Goal: Book appointment/travel/reservation

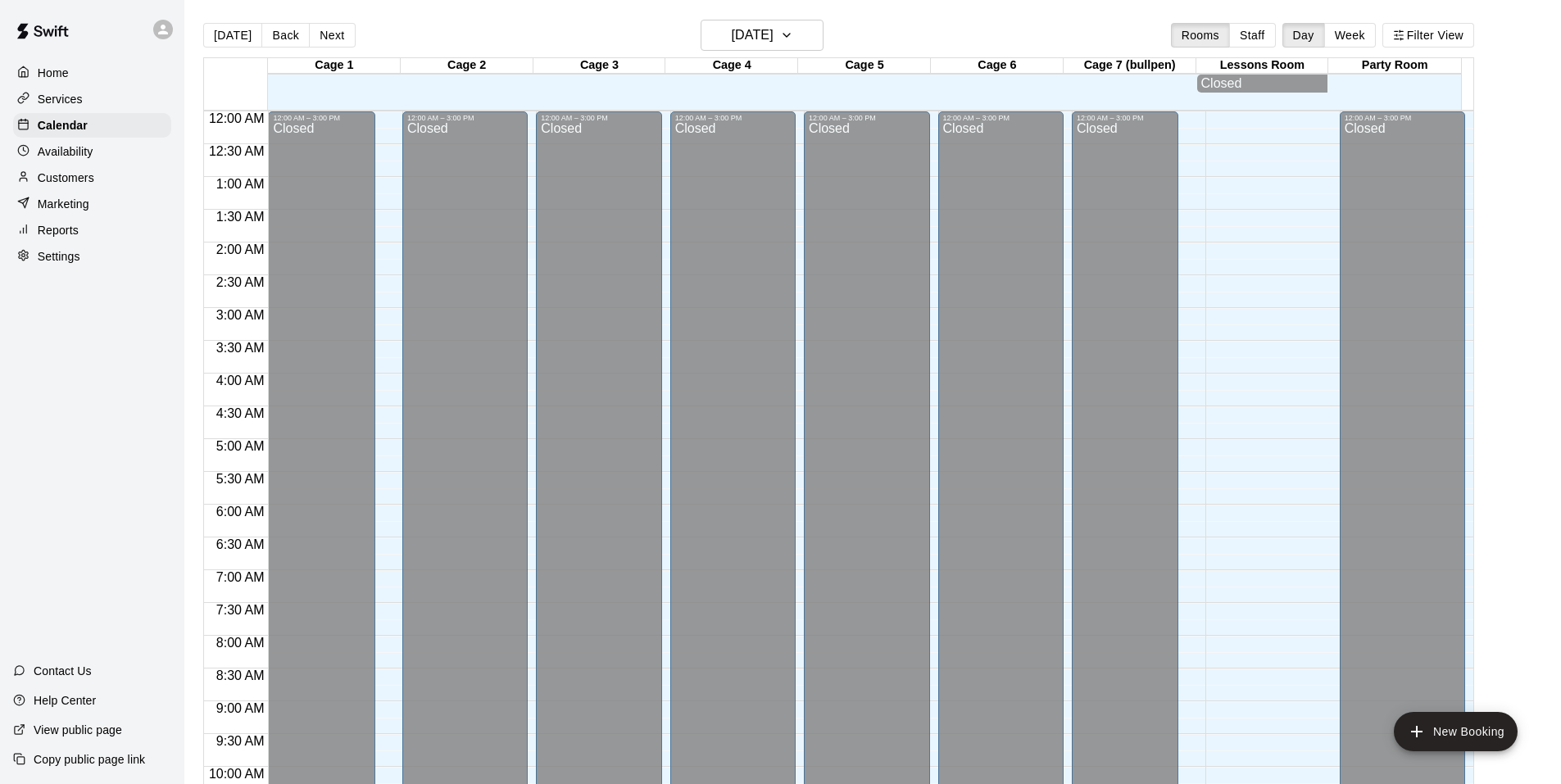
scroll to position [774, 0]
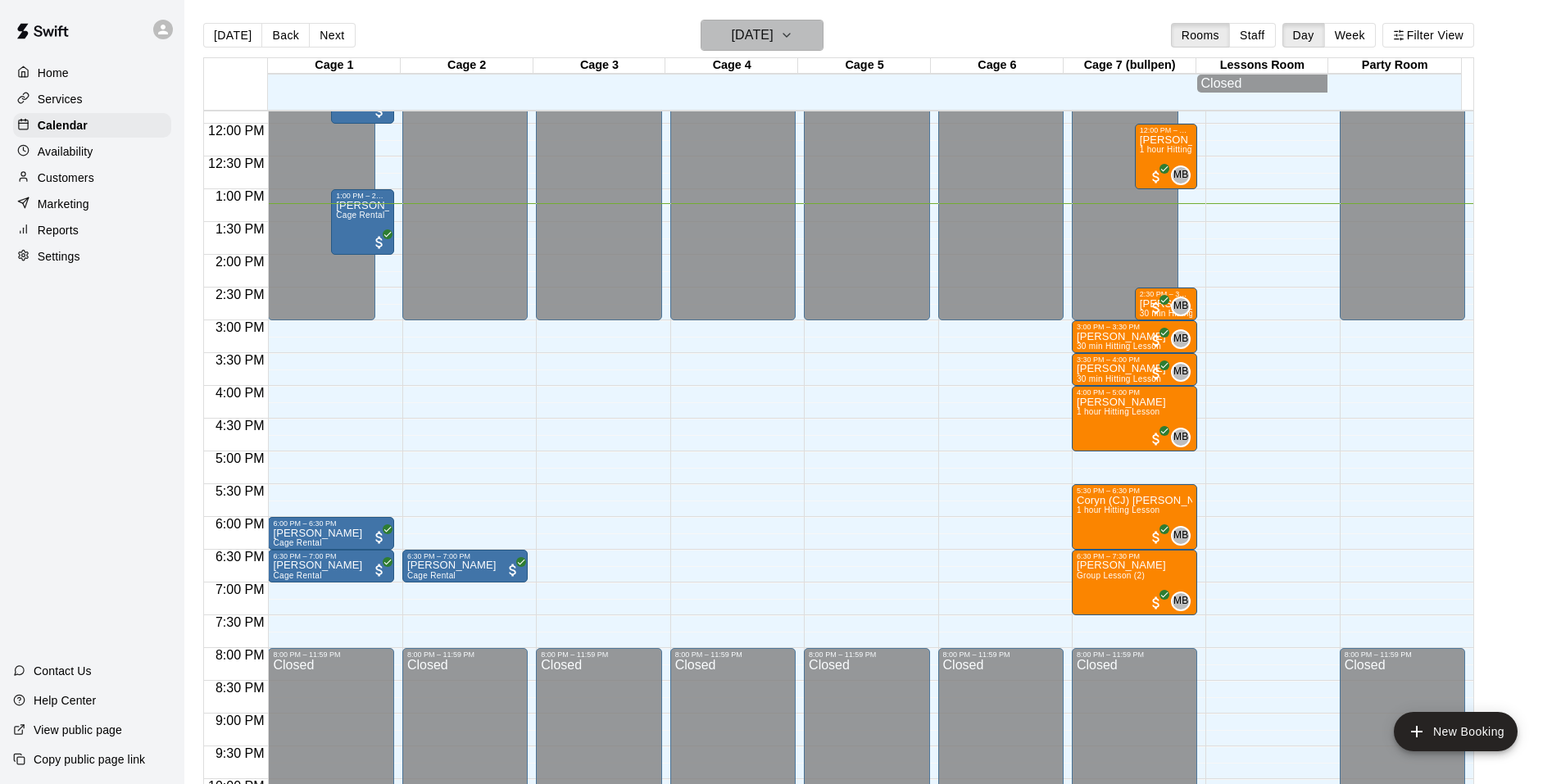
click at [793, 37] on icon "button" at bounding box center [787, 35] width 13 height 20
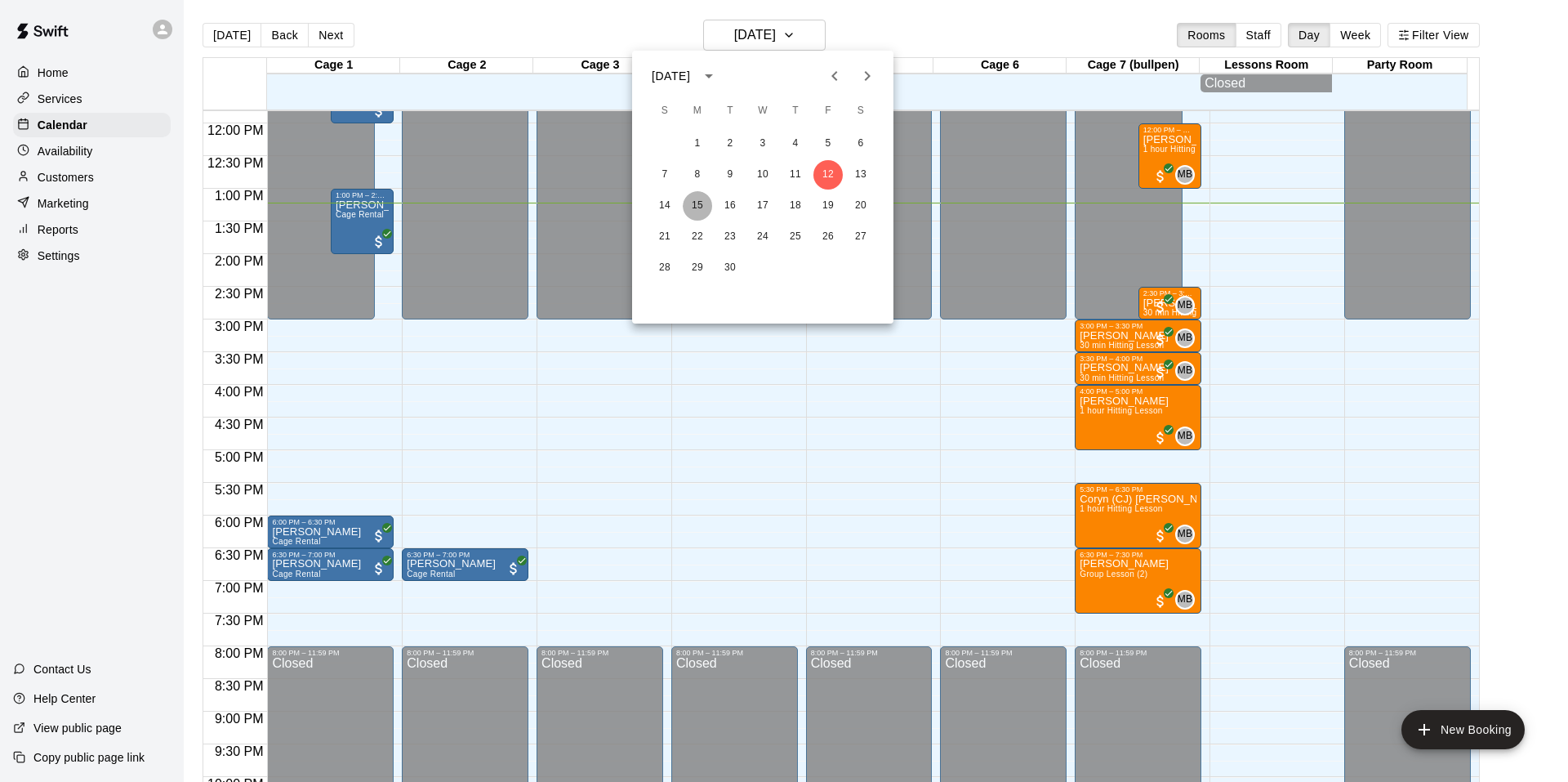
click at [704, 212] on button "15" at bounding box center [697, 205] width 29 height 29
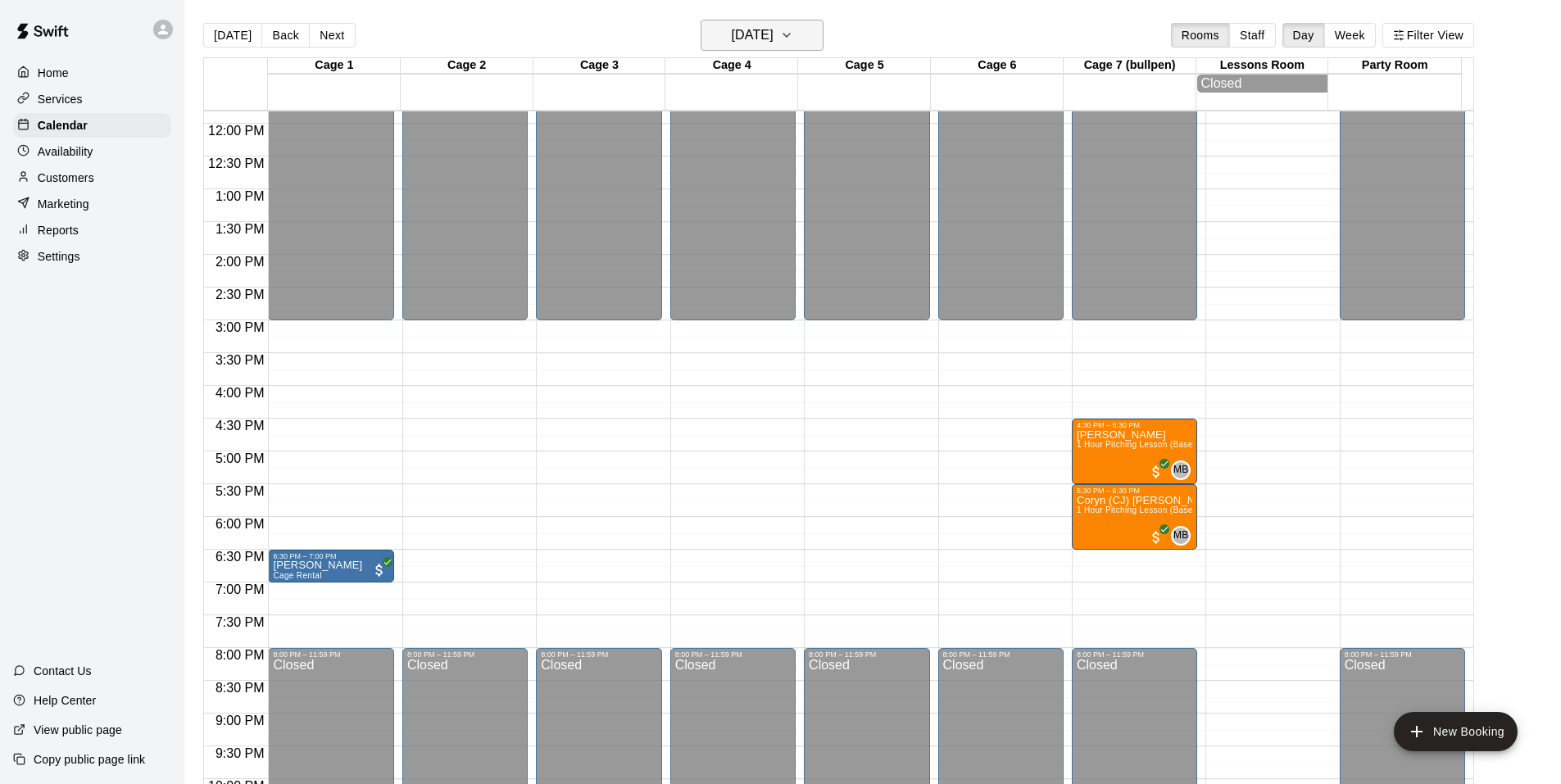
click at [790, 34] on icon "button" at bounding box center [787, 35] width 7 height 3
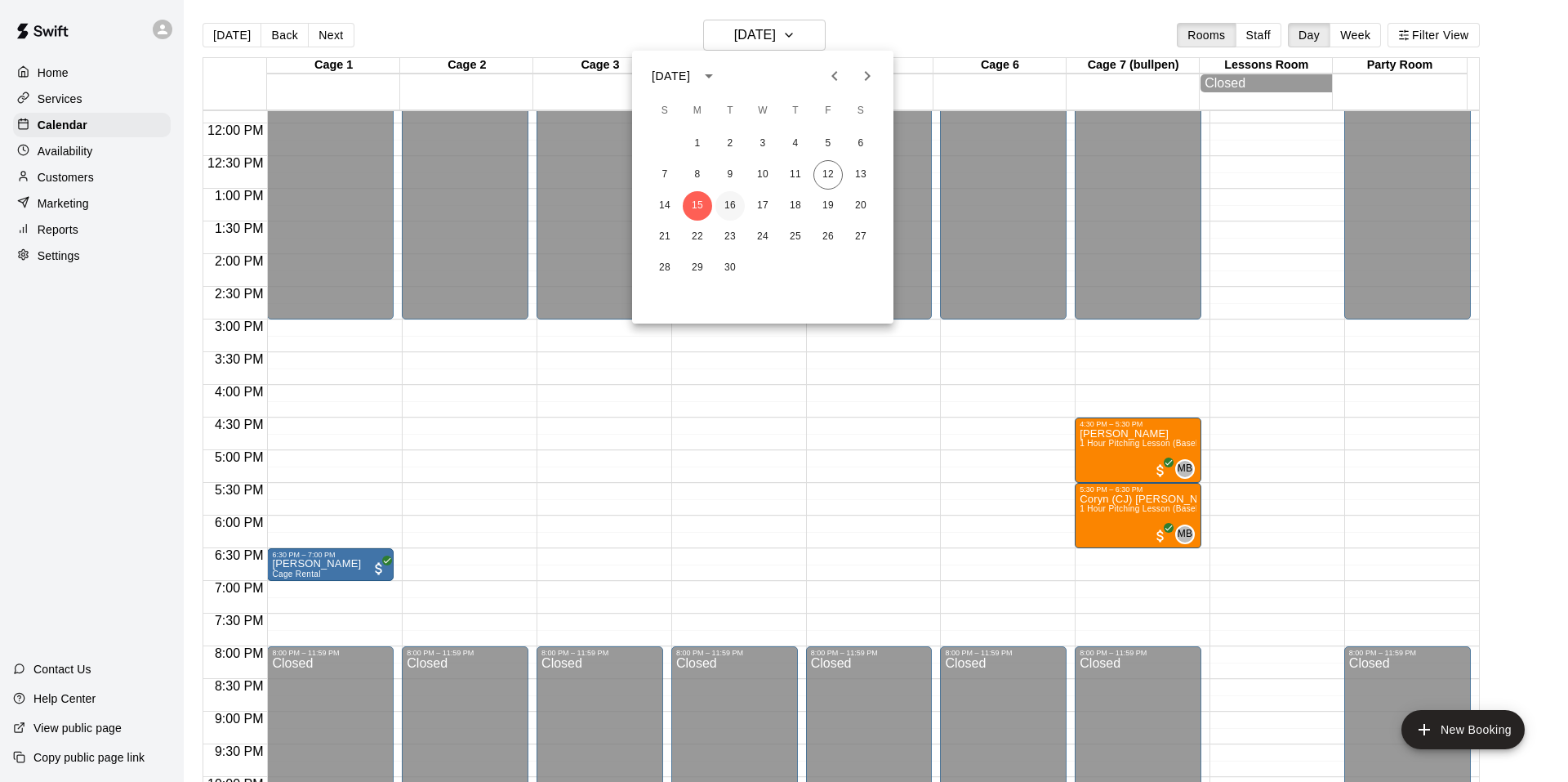
click at [737, 204] on button "16" at bounding box center [730, 205] width 29 height 29
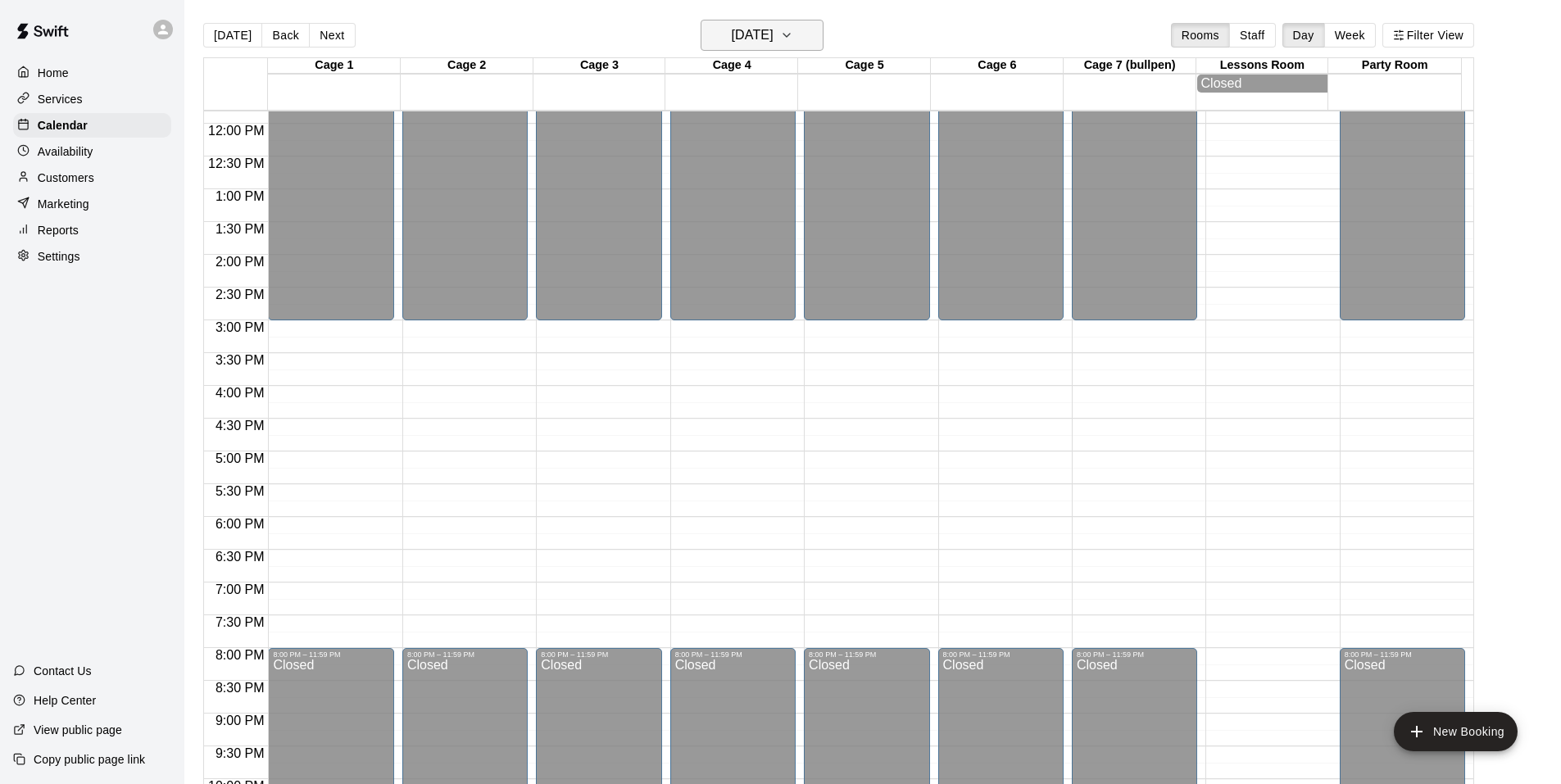
click at [804, 38] on button "[DATE]" at bounding box center [762, 35] width 123 height 31
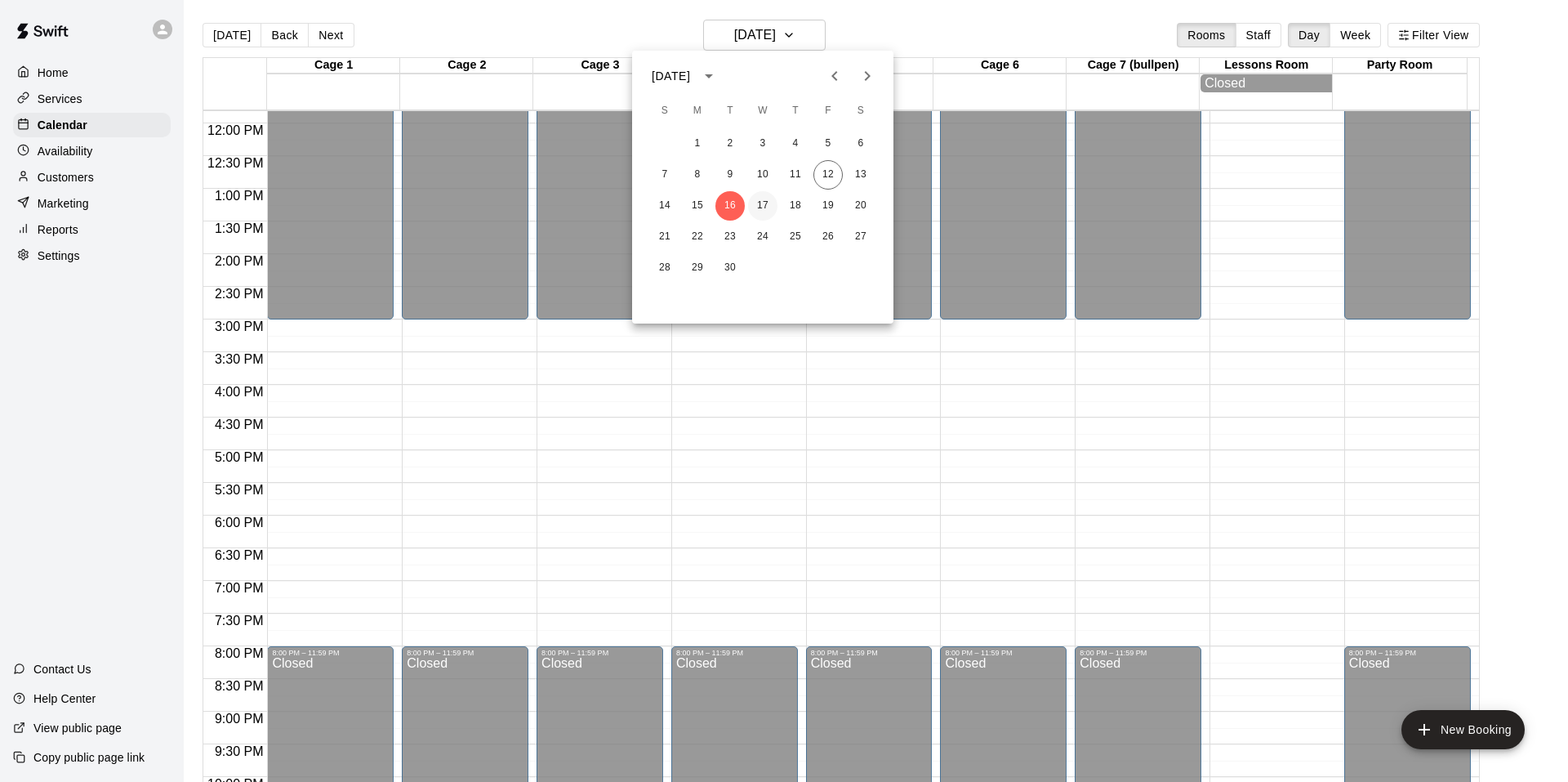
click at [764, 210] on button "17" at bounding box center [762, 205] width 29 height 29
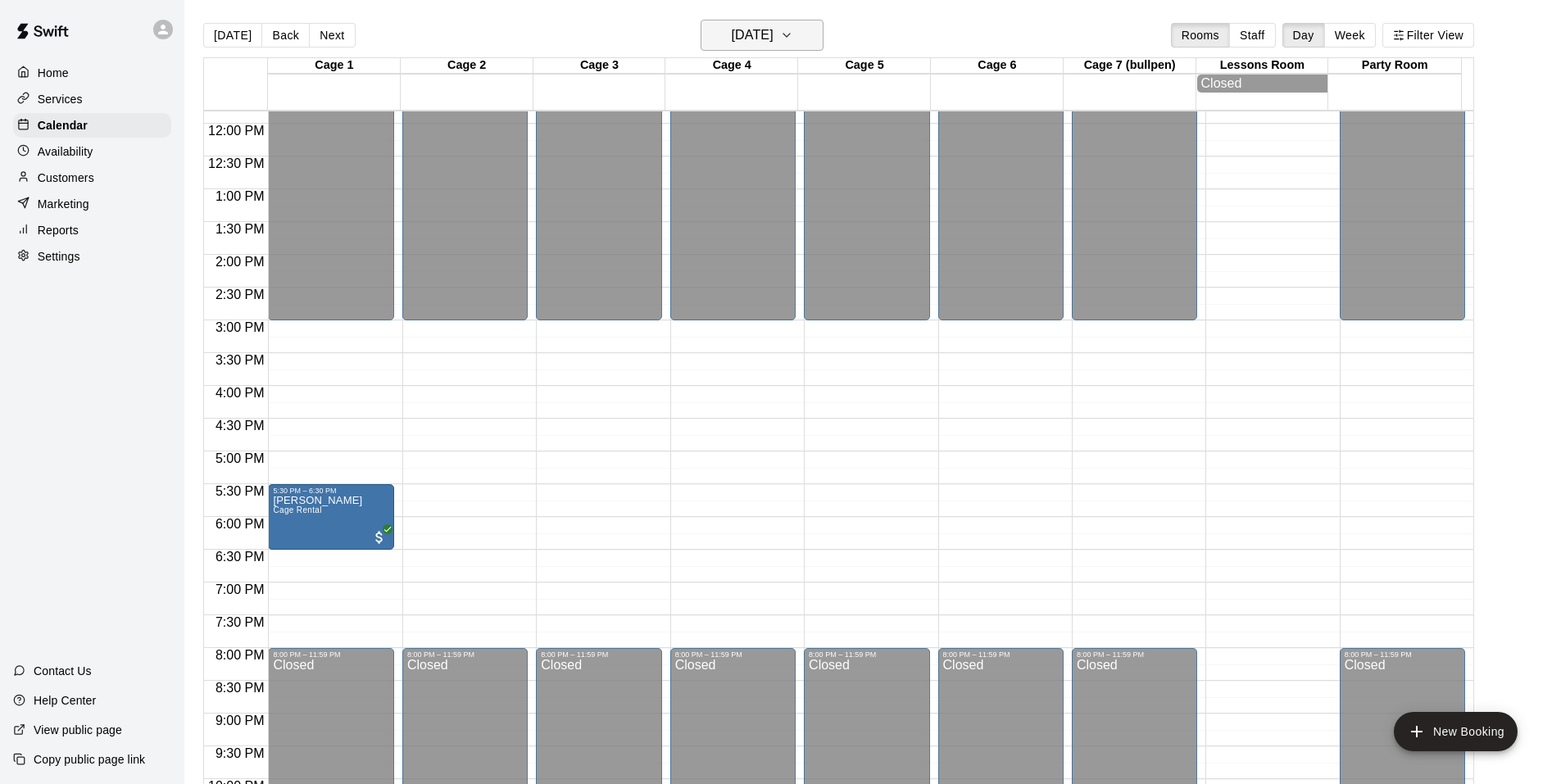
click at [813, 37] on button "[DATE]" at bounding box center [762, 35] width 123 height 31
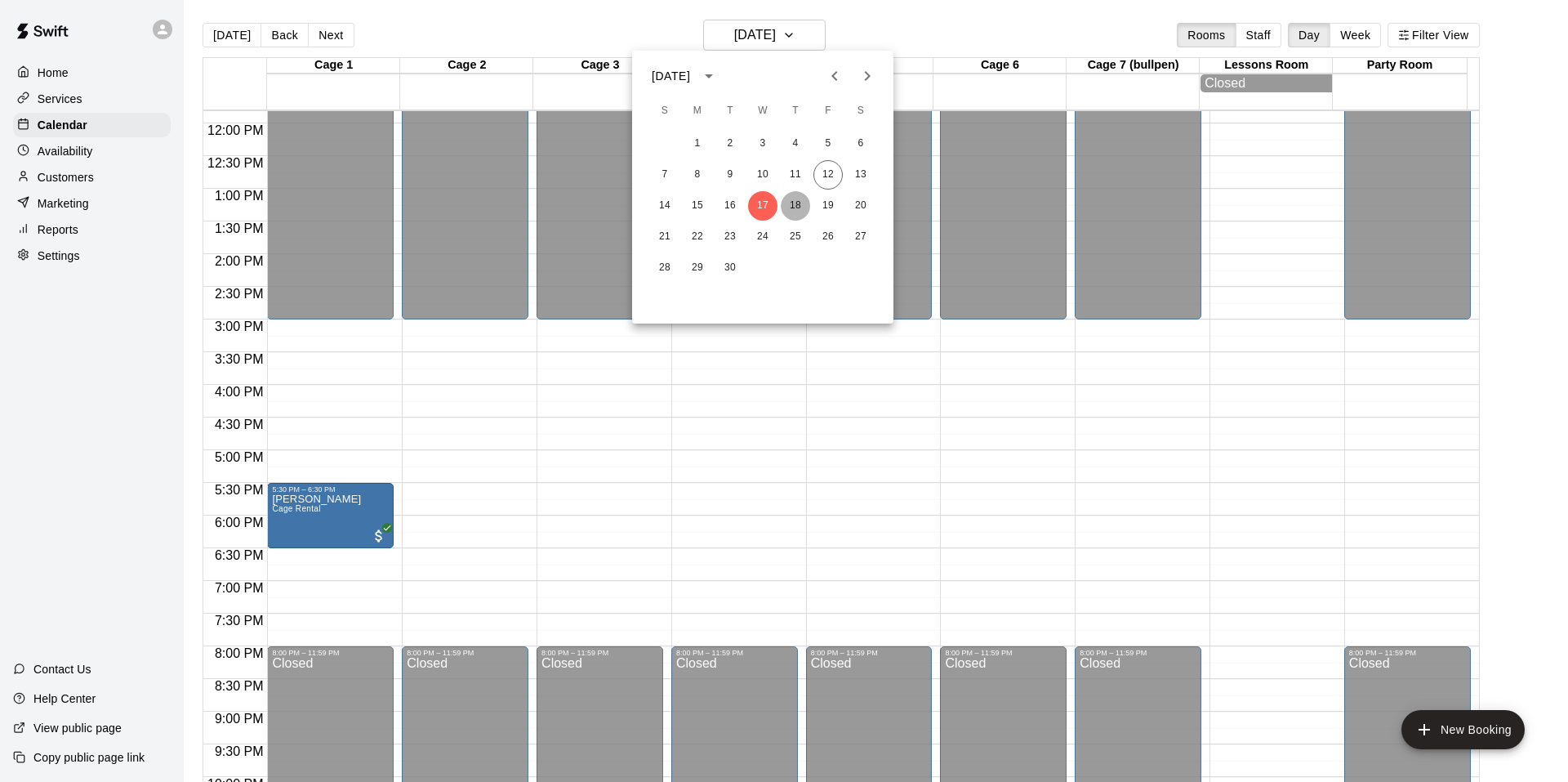
click at [790, 205] on button "18" at bounding box center [795, 205] width 29 height 29
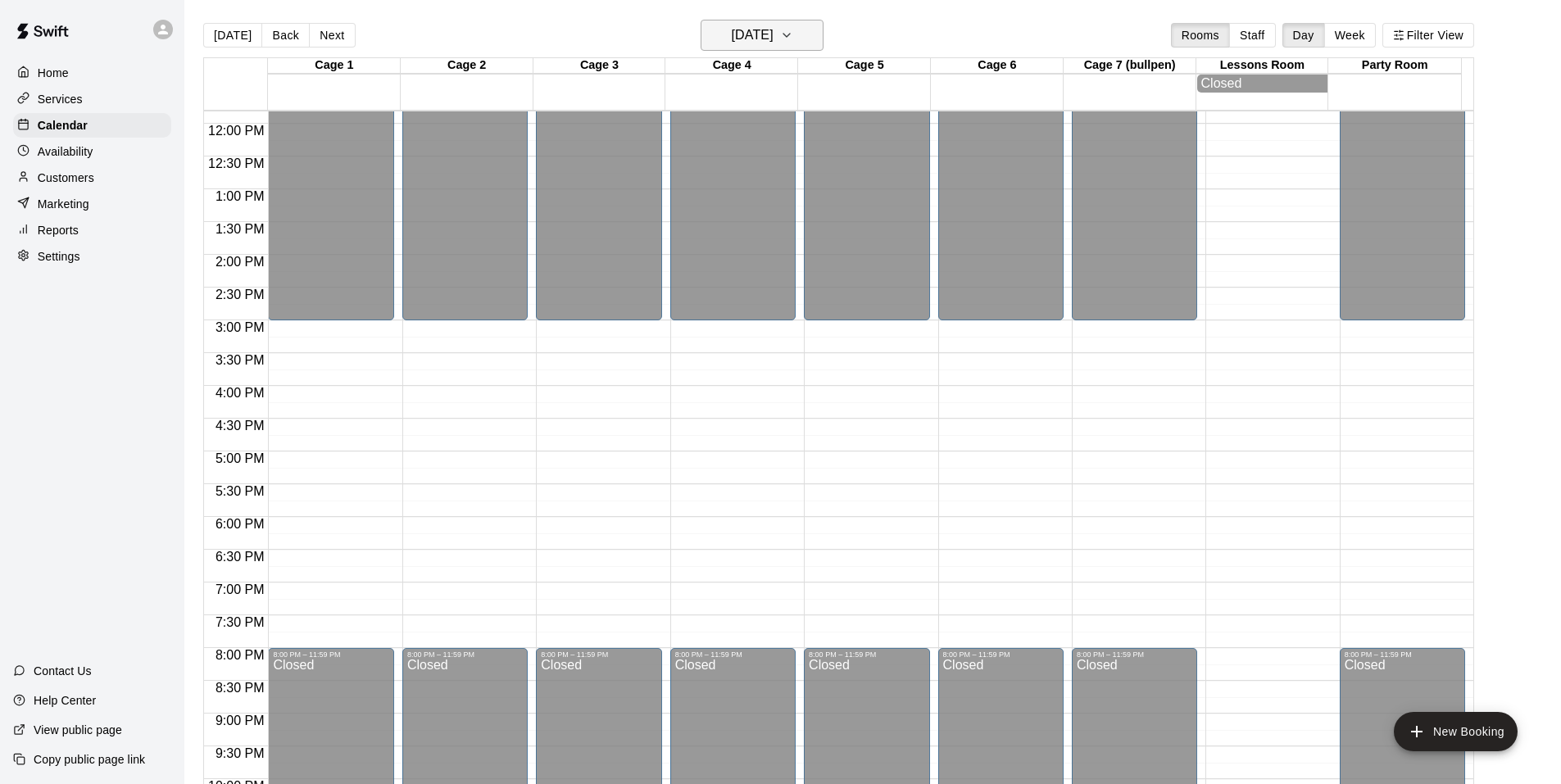
click at [808, 34] on button "[DATE]" at bounding box center [762, 35] width 123 height 31
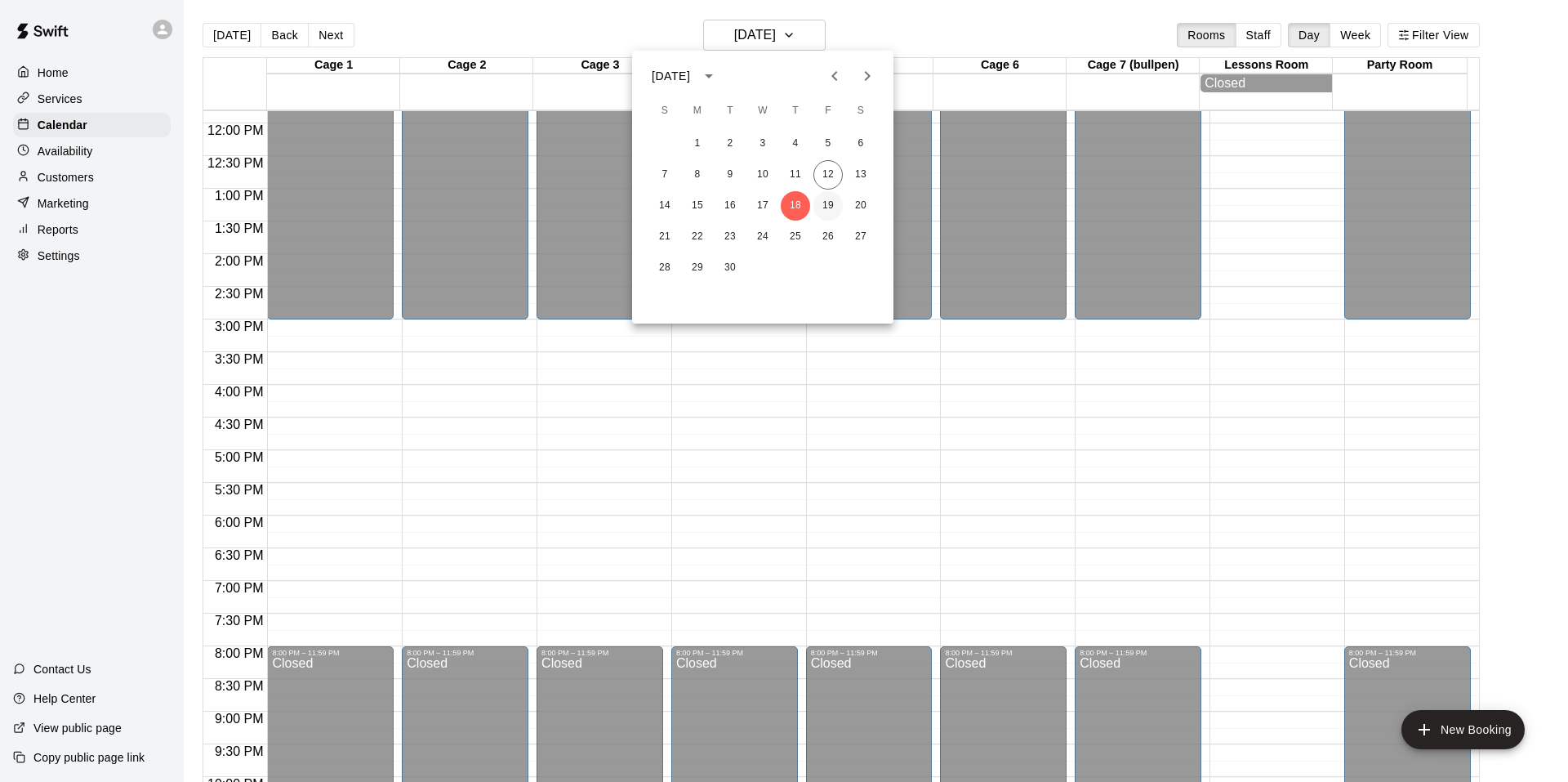
click at [821, 206] on button "19" at bounding box center [828, 205] width 29 height 29
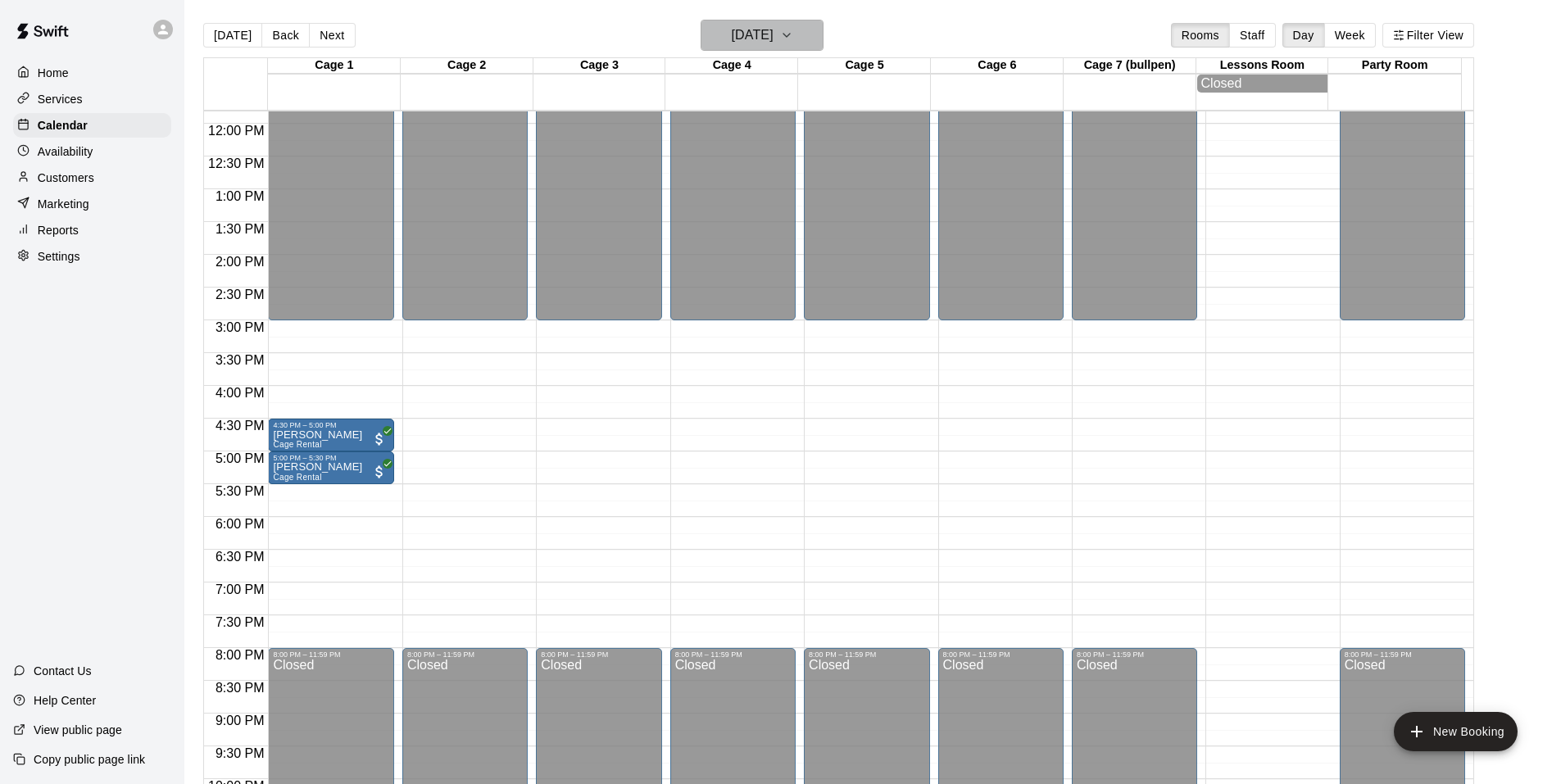
click at [773, 41] on h6 "[DATE]" at bounding box center [753, 34] width 42 height 23
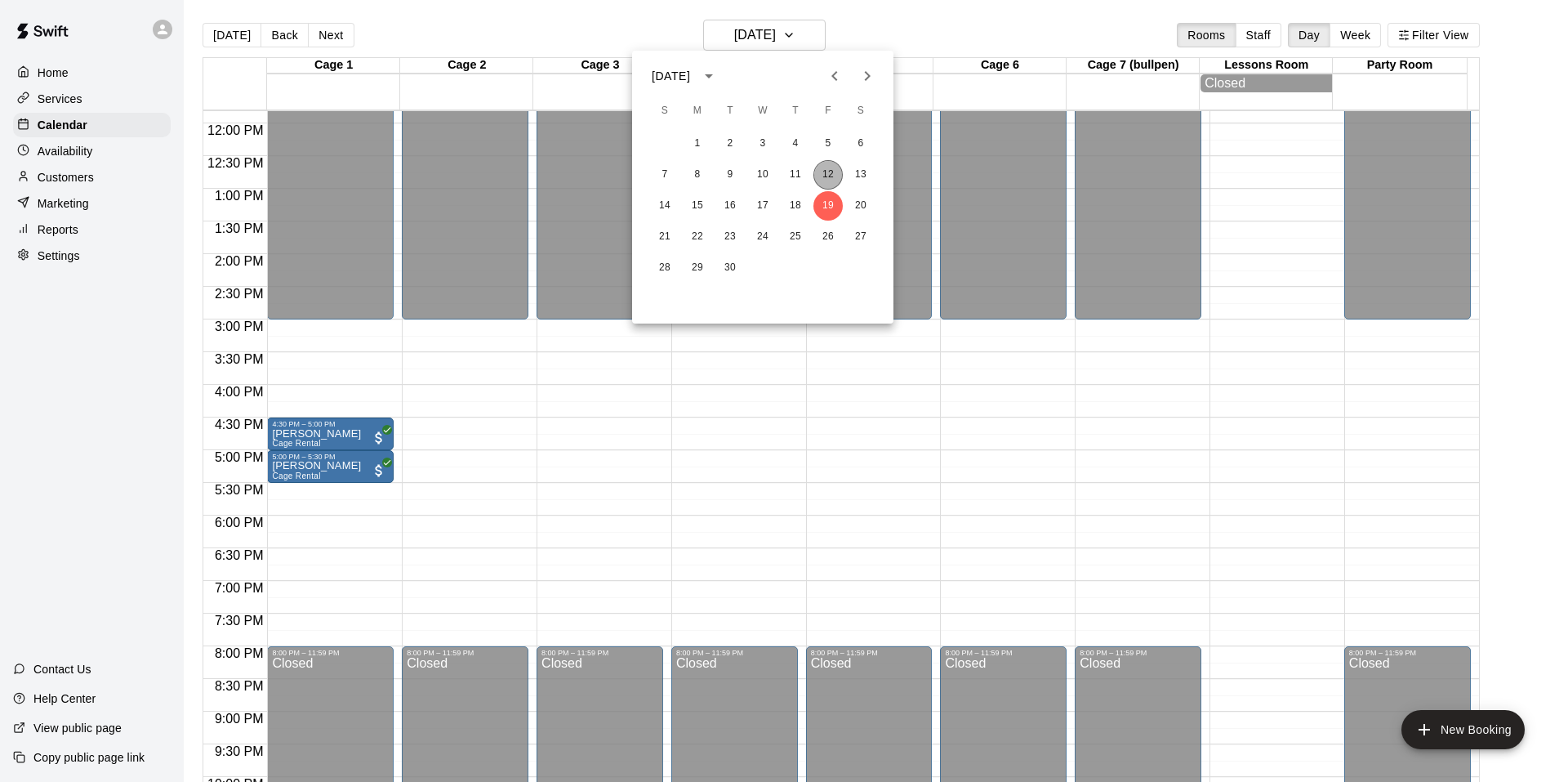
click at [831, 176] on button "12" at bounding box center [828, 174] width 29 height 29
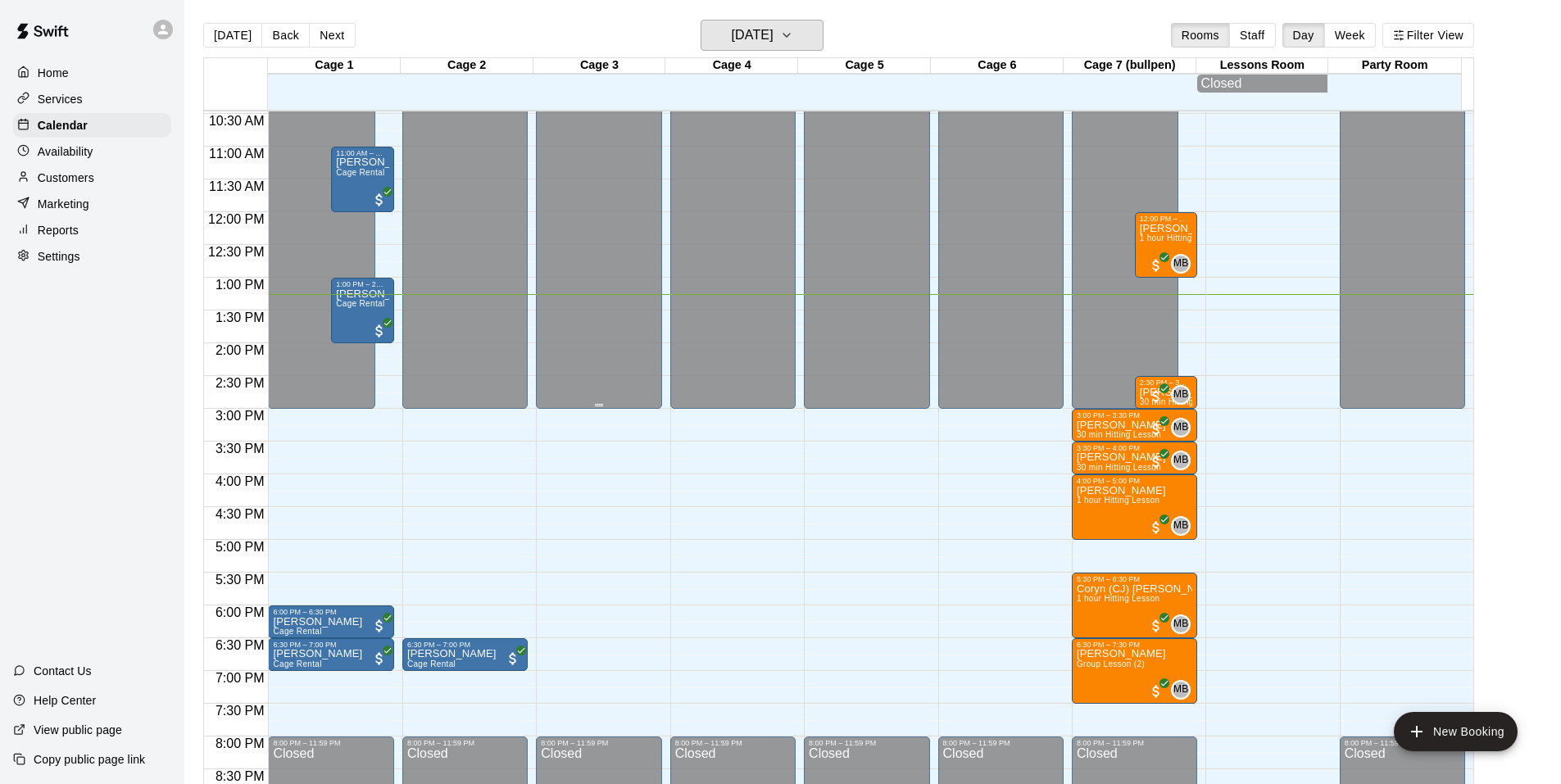
scroll to position [528, 0]
